Goal: Information Seeking & Learning: Learn about a topic

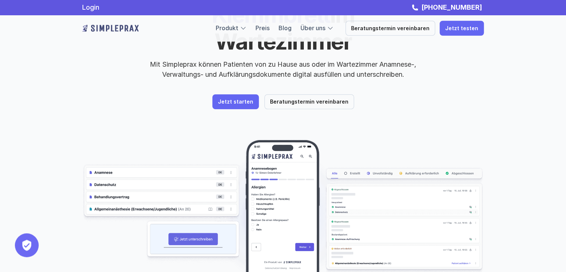
scroll to position [79, 0]
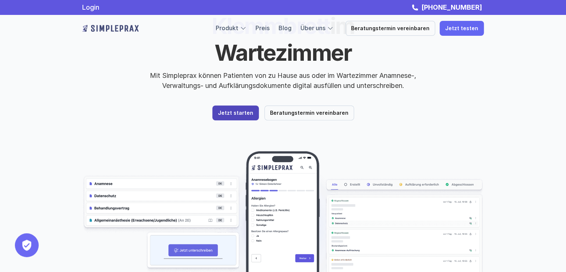
click at [242, 110] on p "Jetzt starten" at bounding box center [235, 113] width 35 height 6
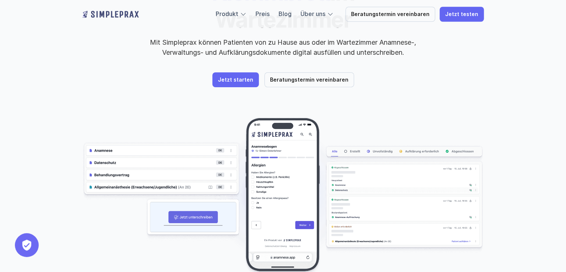
scroll to position [118, 0]
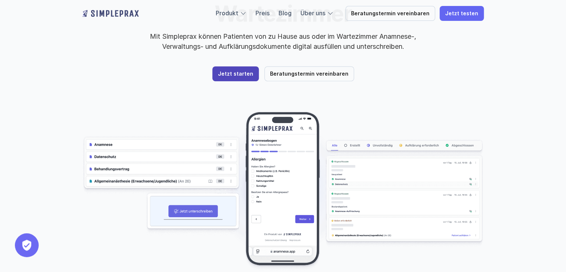
click at [243, 71] on p "Jetzt starten" at bounding box center [235, 74] width 35 height 6
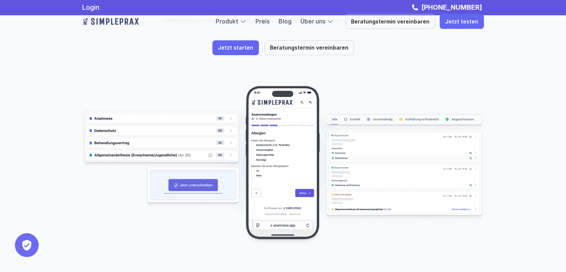
scroll to position [118, 0]
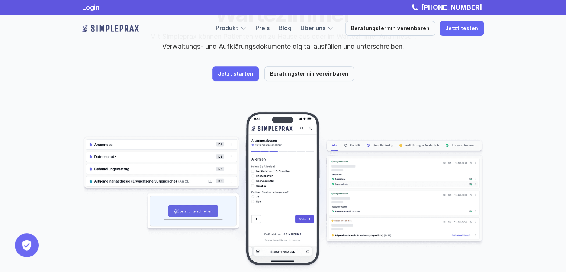
click at [199, 182] on img at bounding box center [283, 191] width 402 height 160
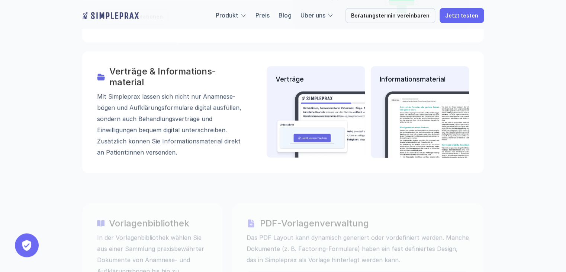
scroll to position [1052, 0]
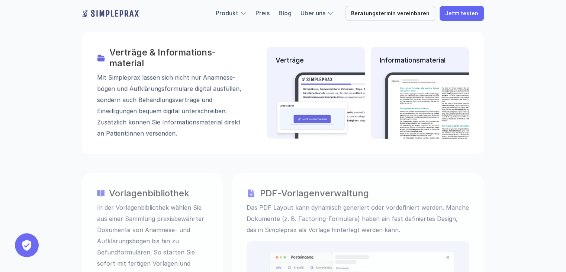
click at [250, 189] on img at bounding box center [251, 193] width 9 height 9
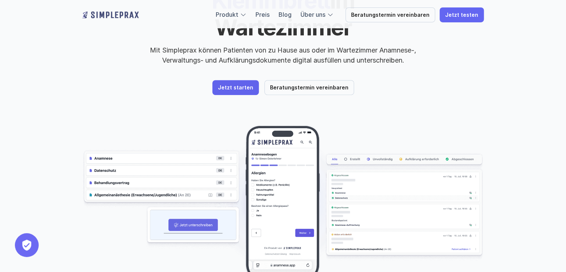
scroll to position [118, 0]
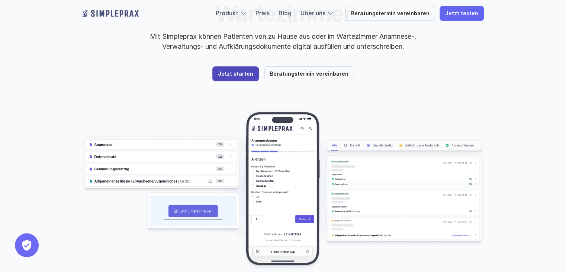
click at [242, 71] on p "Jetzt starten" at bounding box center [235, 74] width 35 height 6
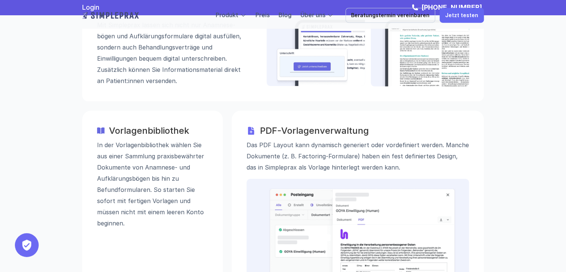
scroll to position [1100, 0]
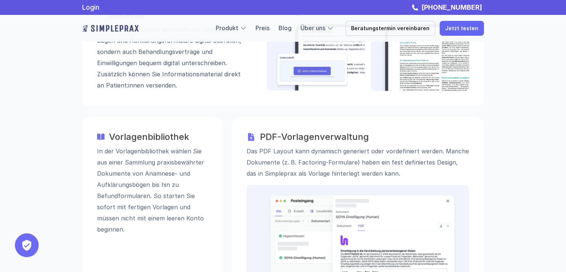
click at [303, 131] on h3 "PDF-Vorlagenverwaltung" at bounding box center [364, 136] width 209 height 11
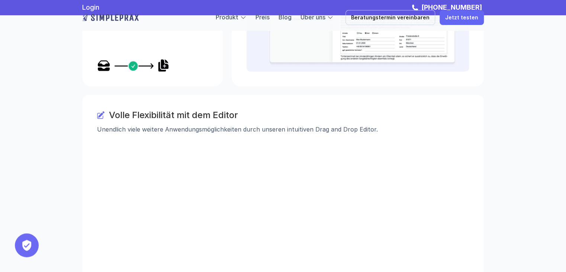
scroll to position [1336, 0]
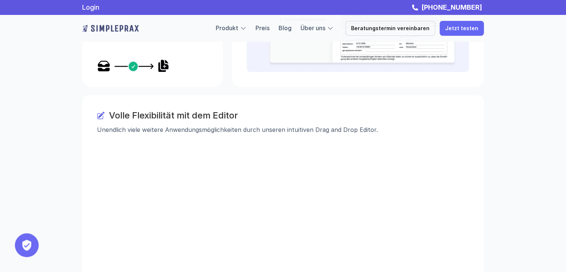
click at [102, 112] on icon at bounding box center [100, 115] width 7 height 7
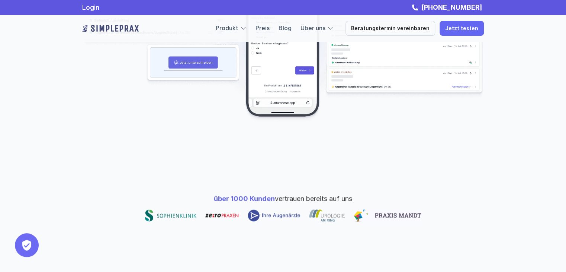
scroll to position [0, 0]
